Goal: Find specific page/section: Find specific page/section

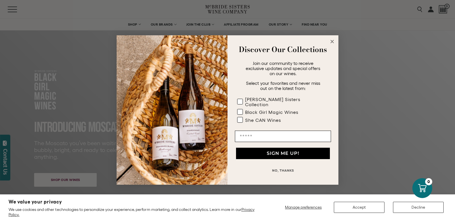
click at [330, 43] on circle "Close dialog" at bounding box center [332, 41] width 7 height 7
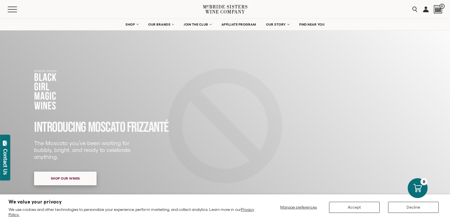
click at [84, 176] on span "Shop our wines" at bounding box center [65, 177] width 49 height 11
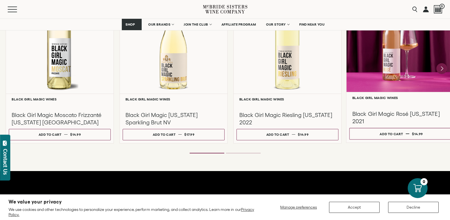
scroll to position [575, 0]
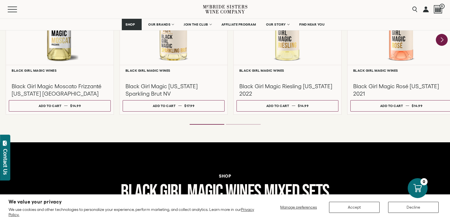
click at [441, 40] on icon "Next" at bounding box center [442, 40] width 12 height 12
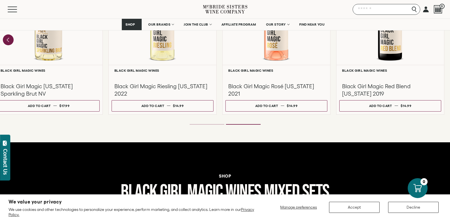
click at [413, 10] on input "Search" at bounding box center [387, 9] width 68 height 11
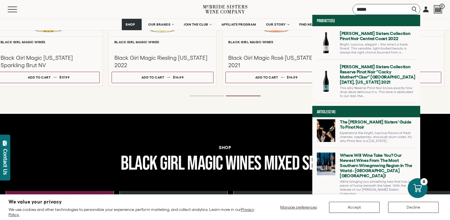
scroll to position [0, 0]
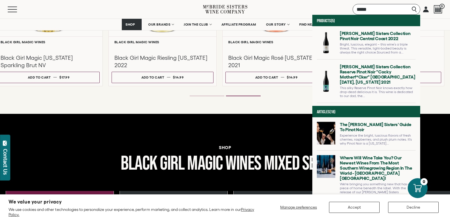
type input "*****"
click at [366, 41] on link at bounding box center [366, 45] width 99 height 28
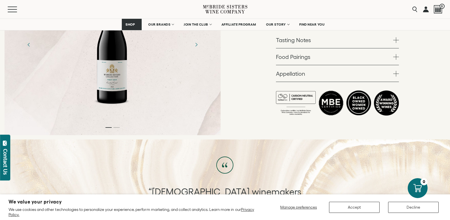
scroll to position [142, 0]
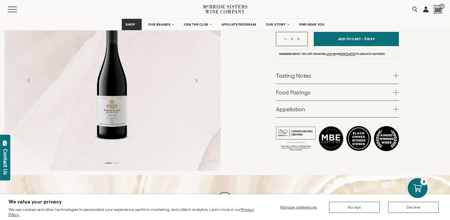
click at [396, 76] on span at bounding box center [397, 76] width 6 height 6
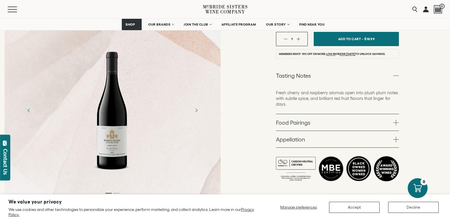
click at [396, 76] on span at bounding box center [397, 76] width 6 height 6
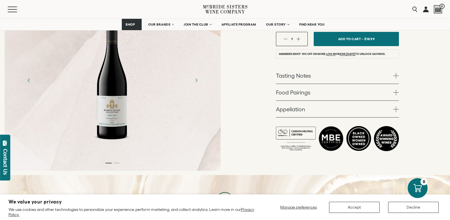
click at [398, 92] on span at bounding box center [397, 93] width 6 height 6
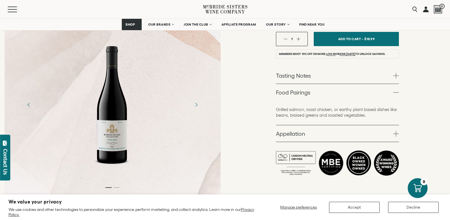
click at [398, 92] on span at bounding box center [397, 93] width 6 height 6
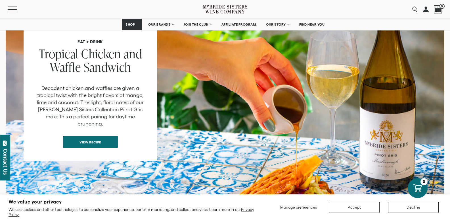
scroll to position [483, 0]
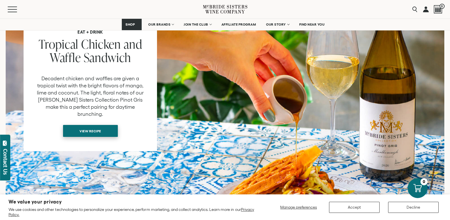
click at [107, 125] on span "View recipe" at bounding box center [90, 130] width 41 height 11
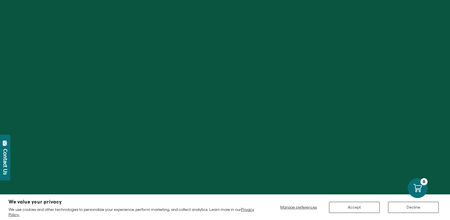
scroll to position [522, 0]
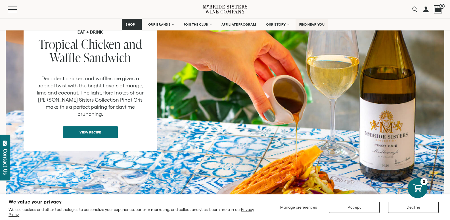
click at [306, 24] on span "FIND NEAR YOU" at bounding box center [312, 24] width 26 height 4
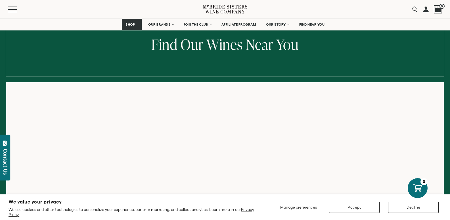
scroll to position [57, 0]
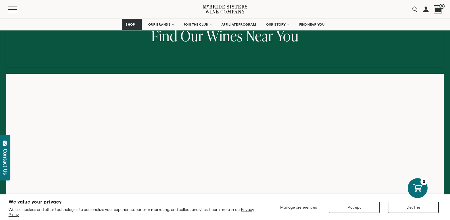
scroll to position [88, 0]
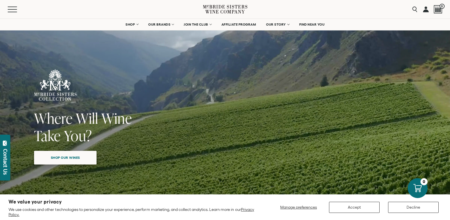
click at [77, 159] on span "Shop our wines" at bounding box center [65, 157] width 49 height 11
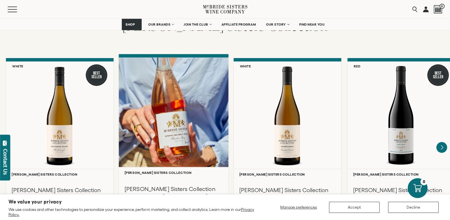
scroll to position [457, 0]
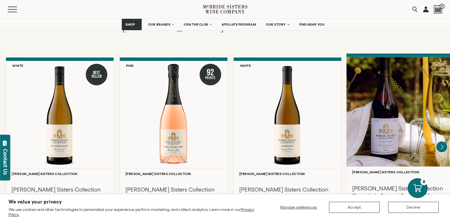
click at [387, 144] on div at bounding box center [402, 111] width 110 height 109
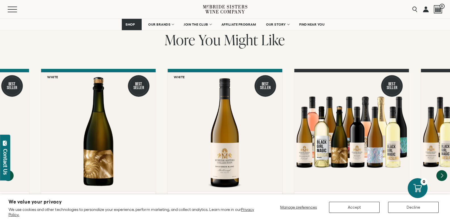
scroll to position [739, 0]
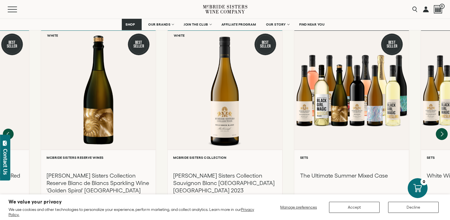
click at [440, 128] on icon "Next" at bounding box center [442, 134] width 12 height 12
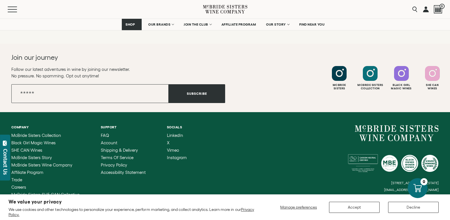
scroll to position [1446, 0]
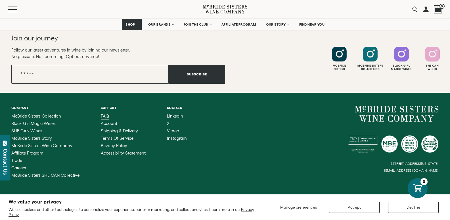
click at [107, 113] on span "FAQ" at bounding box center [105, 115] width 8 height 5
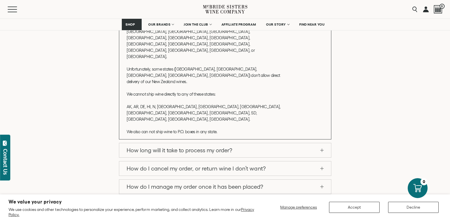
scroll to position [227, 0]
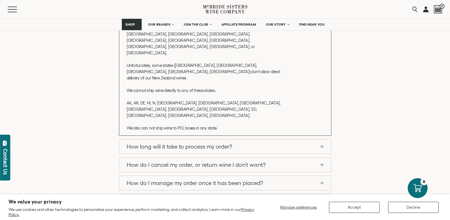
click at [323, 164] on span at bounding box center [322, 164] width 3 height 0
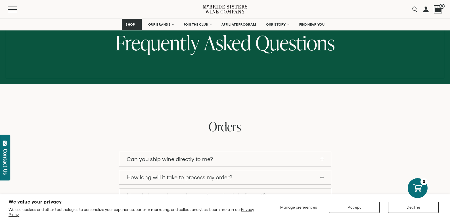
scroll to position [0, 0]
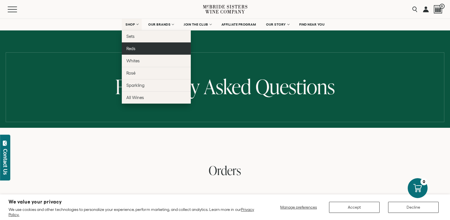
click at [131, 45] on link "Reds" at bounding box center [156, 48] width 69 height 12
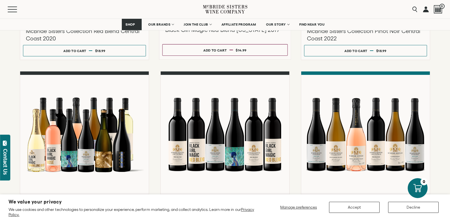
scroll to position [227, 0]
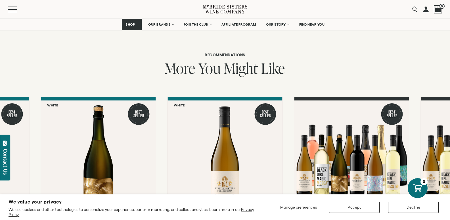
scroll to position [689, 0]
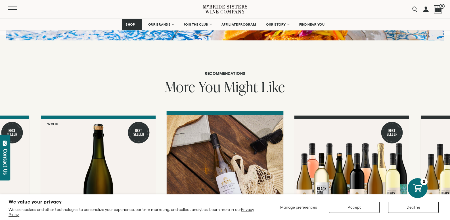
click at [209, 140] on div at bounding box center [225, 175] width 117 height 121
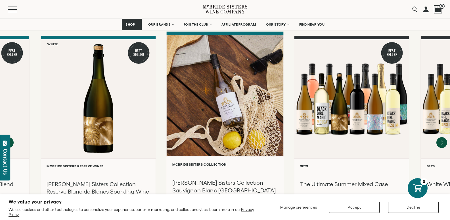
scroll to position [796, 0]
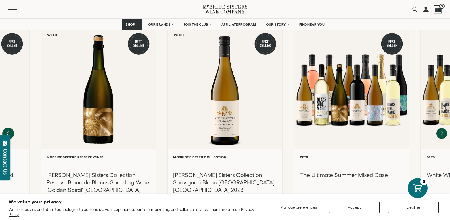
click at [7, 127] on icon "Previous" at bounding box center [8, 133] width 12 height 12
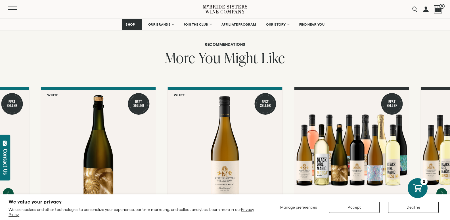
scroll to position [682, 0]
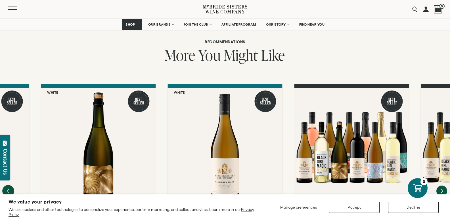
click at [12, 185] on icon "Previous" at bounding box center [8, 191] width 12 height 12
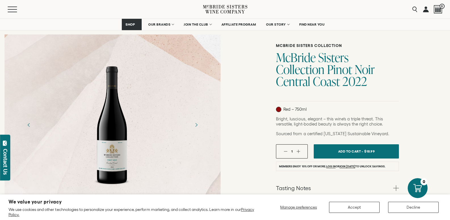
scroll to position [28, 0]
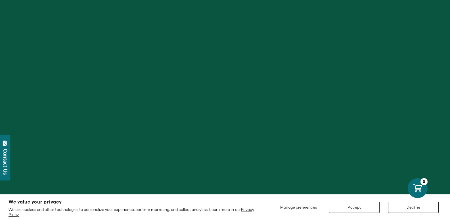
scroll to position [689, 0]
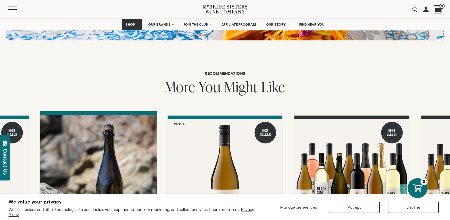
click at [79, 140] on div at bounding box center [98, 175] width 117 height 121
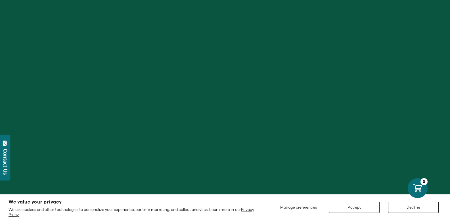
scroll to position [689, 0]
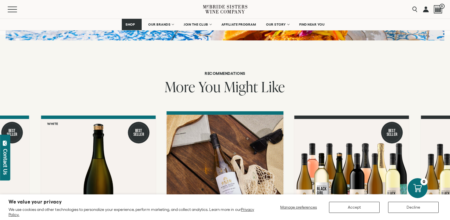
click at [236, 155] on div at bounding box center [225, 175] width 117 height 121
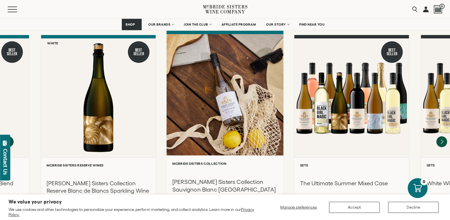
scroll to position [775, 0]
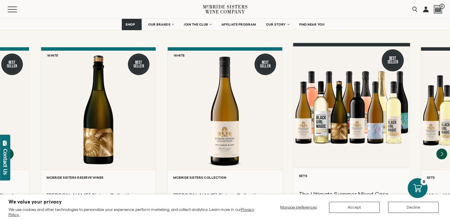
click at [332, 97] on div at bounding box center [351, 106] width 117 height 121
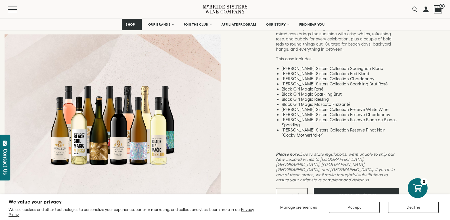
scroll to position [114, 0]
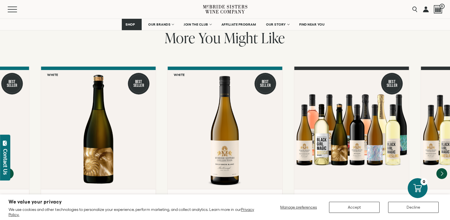
scroll to position [746, 0]
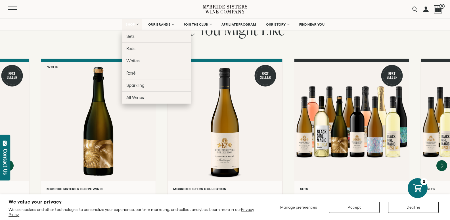
click at [128, 26] on link "SHOP" at bounding box center [132, 24] width 20 height 11
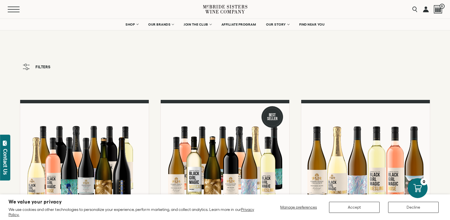
click at [9, 10] on button "Menu" at bounding box center [18, 10] width 20 height 6
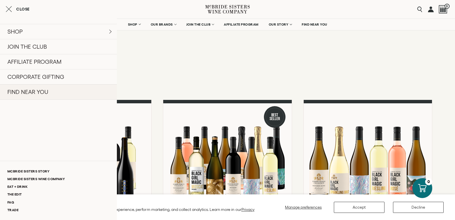
click at [34, 91] on link "FIND NEAR YOU" at bounding box center [58, 91] width 117 height 15
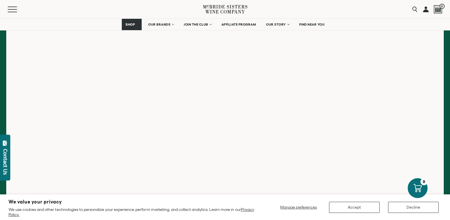
scroll to position [142, 0]
